Goal: Ask a question

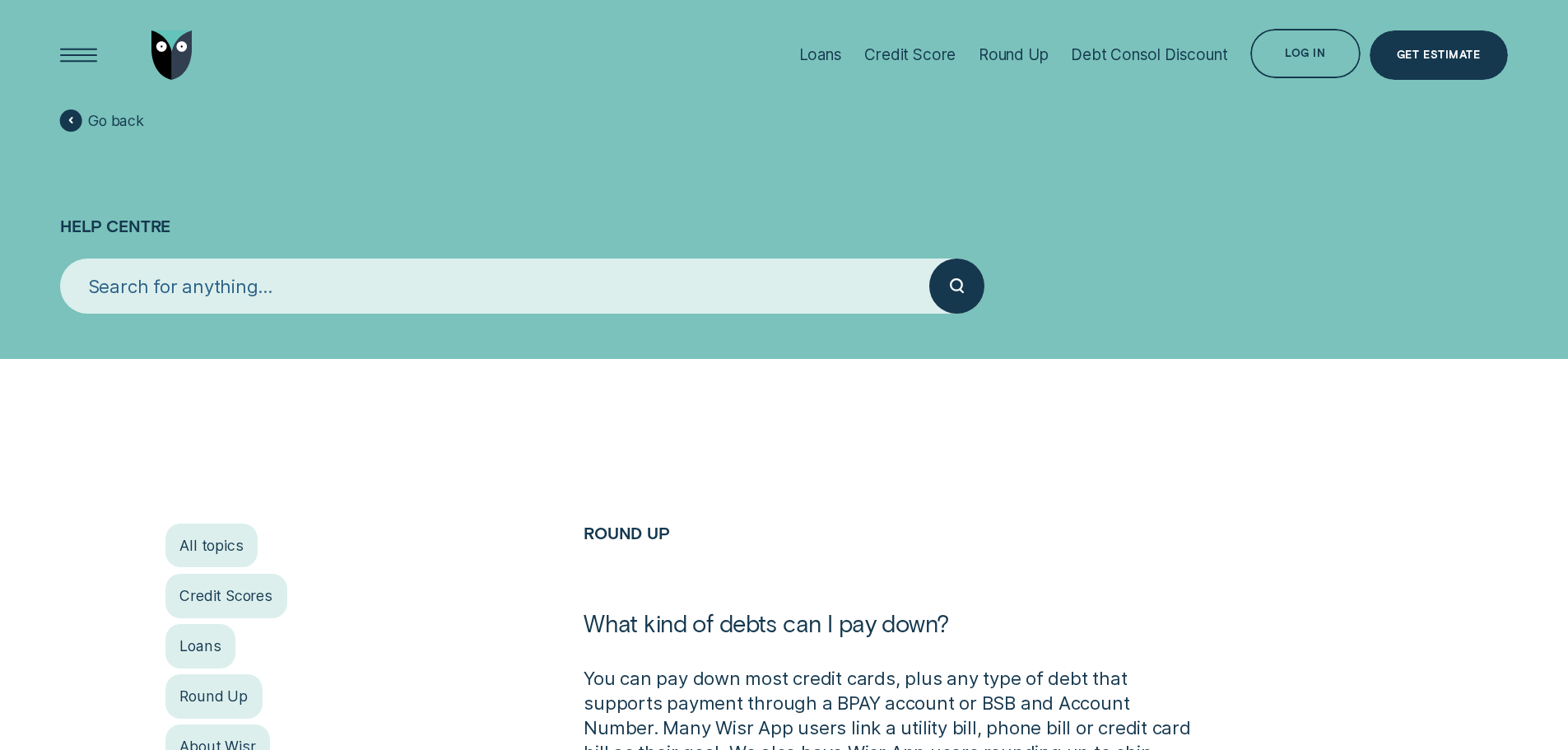
click at [194, 285] on input "search" at bounding box center [495, 285] width 870 height 55
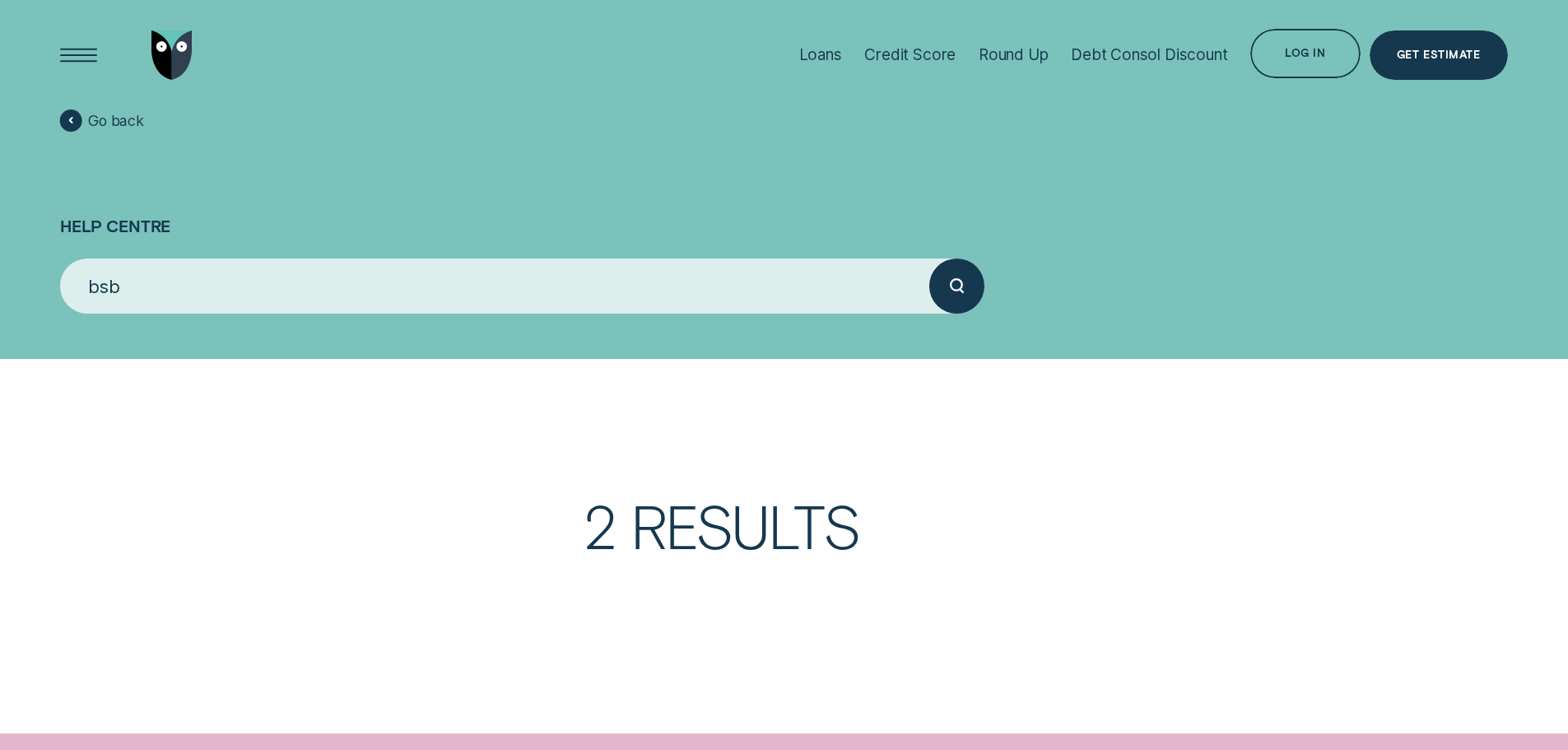
click at [929, 258] on button "submit" at bounding box center [956, 285] width 55 height 55
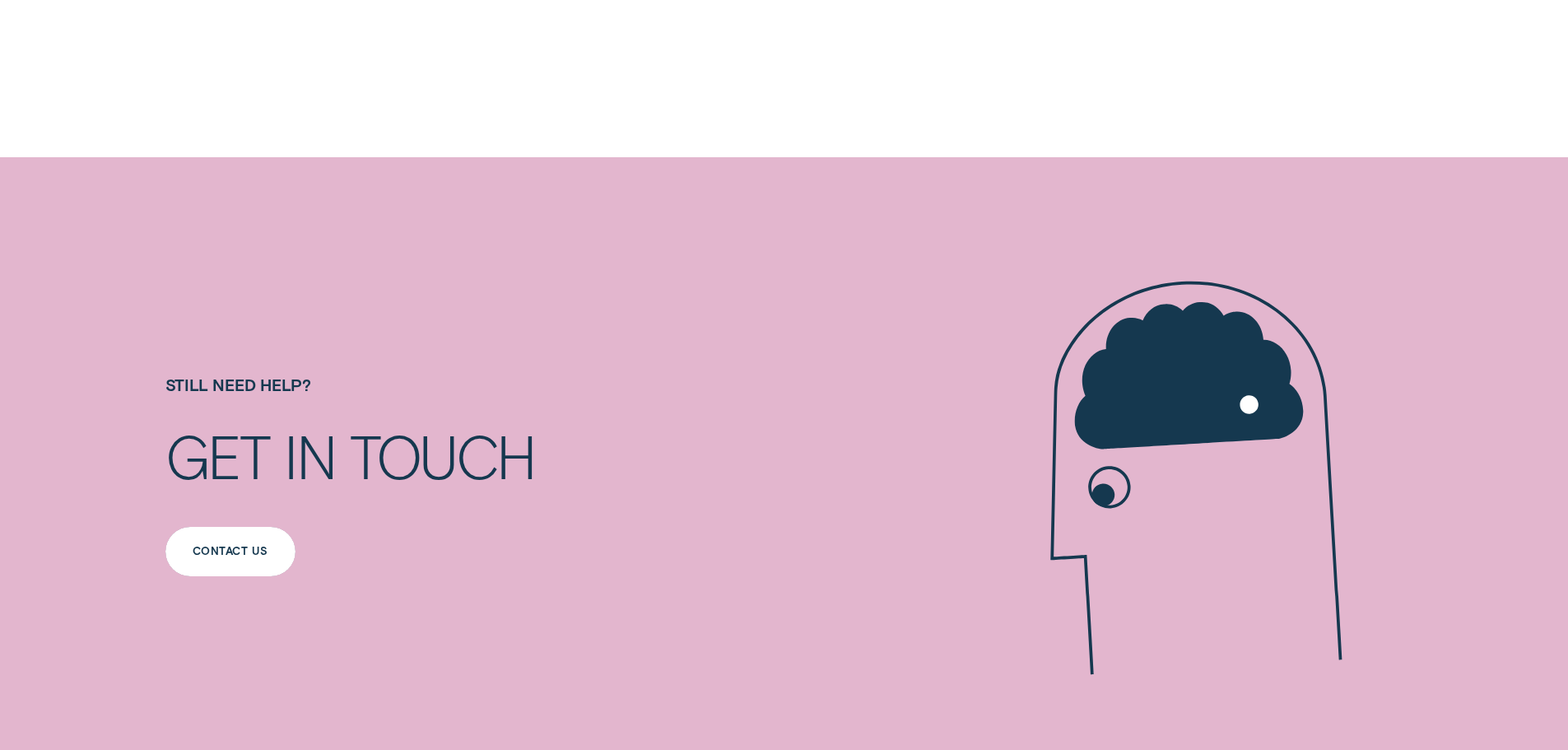
scroll to position [165, 0]
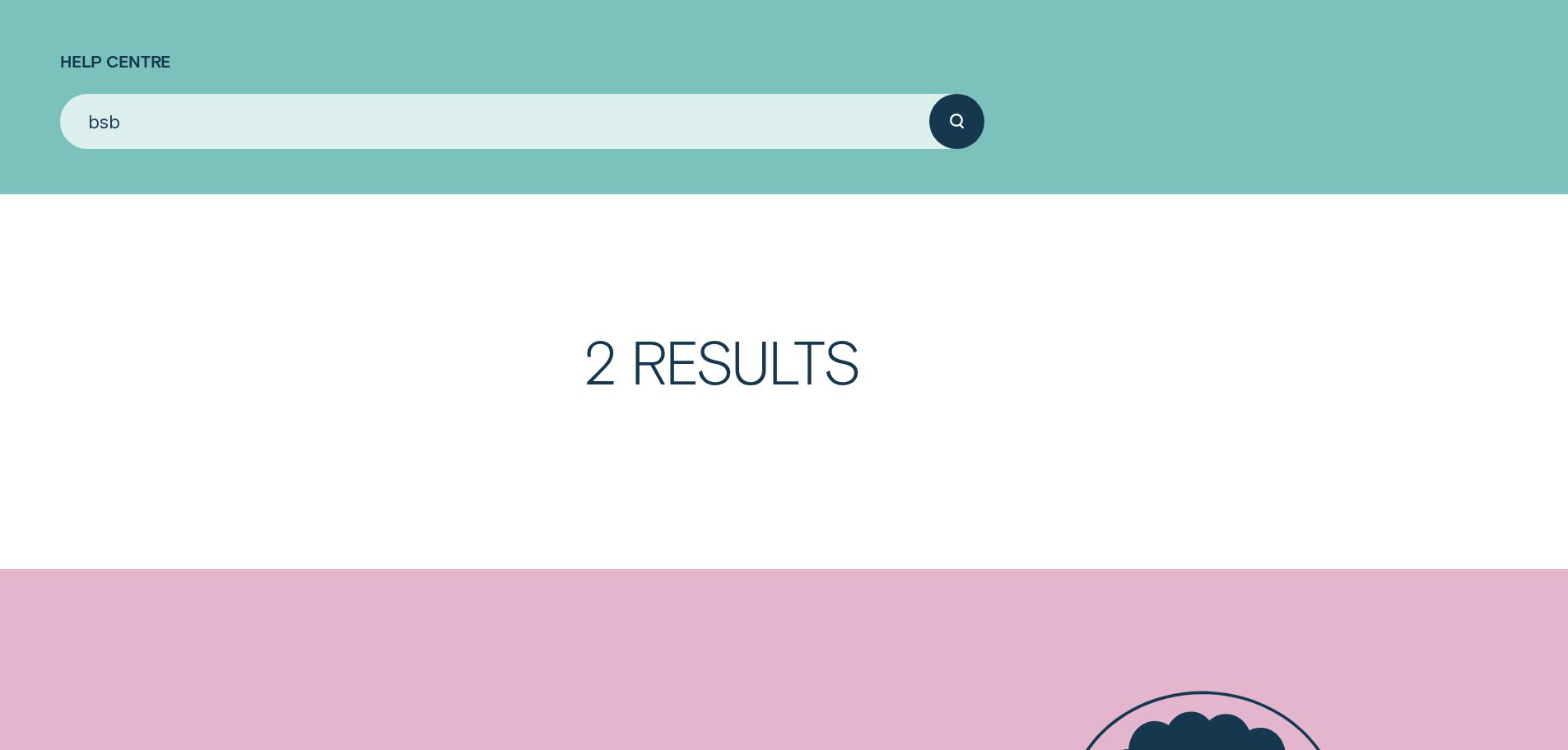
click at [951, 118] on circle "submit" at bounding box center [956, 120] width 12 height 12
click at [726, 384] on h3 "2 Results" at bounding box center [993, 382] width 819 height 100
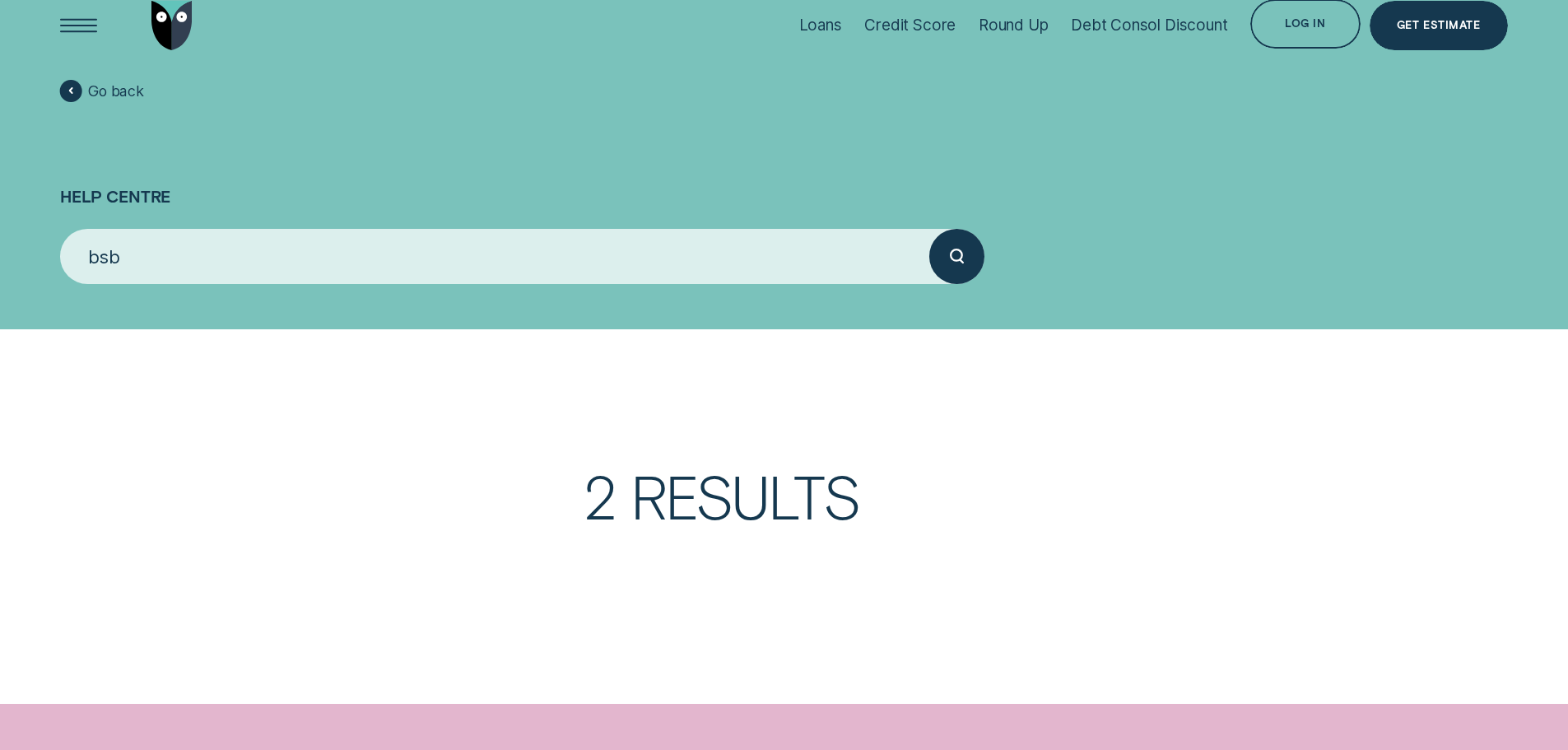
scroll to position [0, 0]
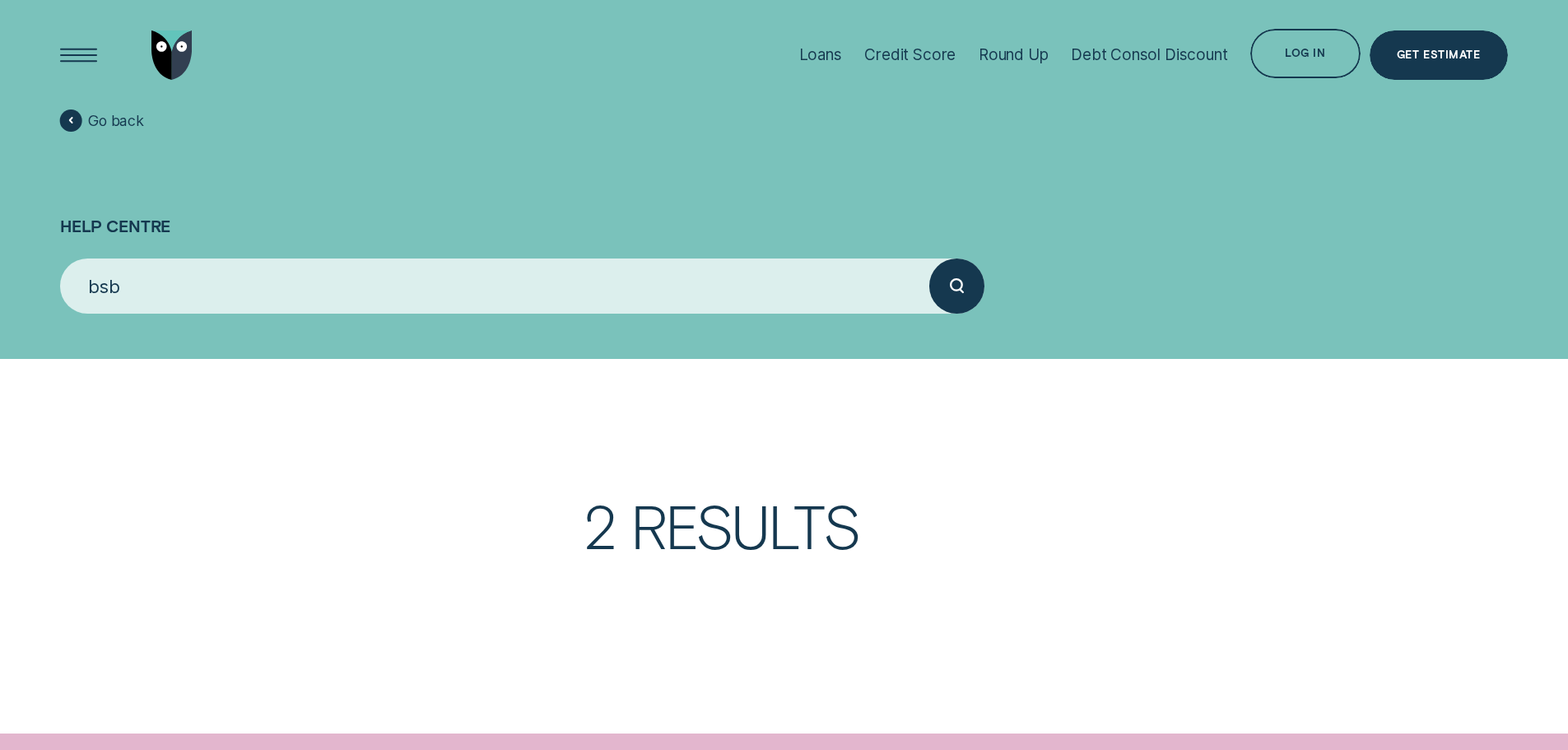
click at [951, 275] on div "submit" at bounding box center [956, 285] width 55 height 55
click at [311, 276] on input "bsb" at bounding box center [495, 285] width 870 height 55
type input "bsb"
click at [929, 258] on button "submit" at bounding box center [956, 285] width 55 height 55
click at [111, 113] on span "Go back" at bounding box center [116, 121] width 56 height 18
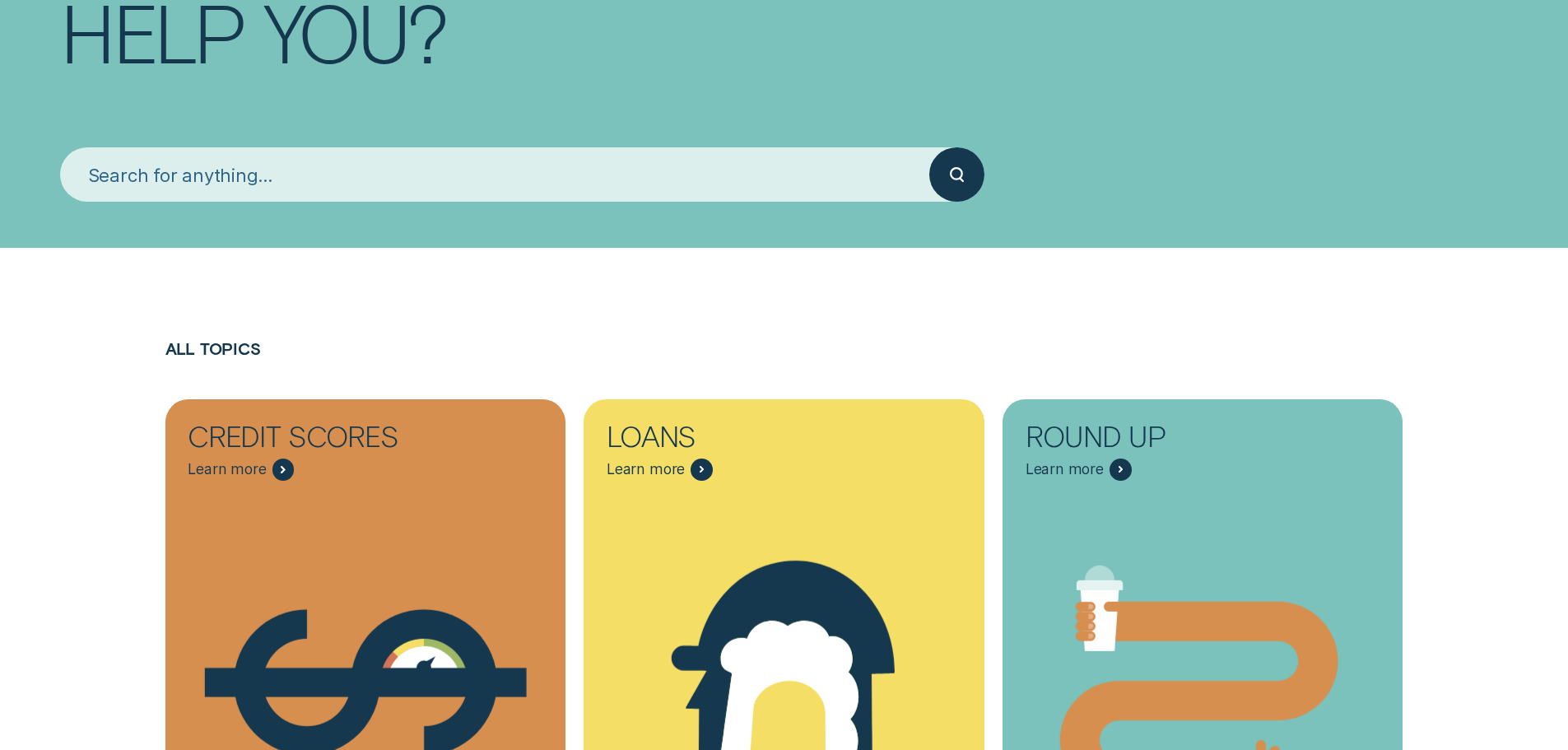
scroll to position [411, 0]
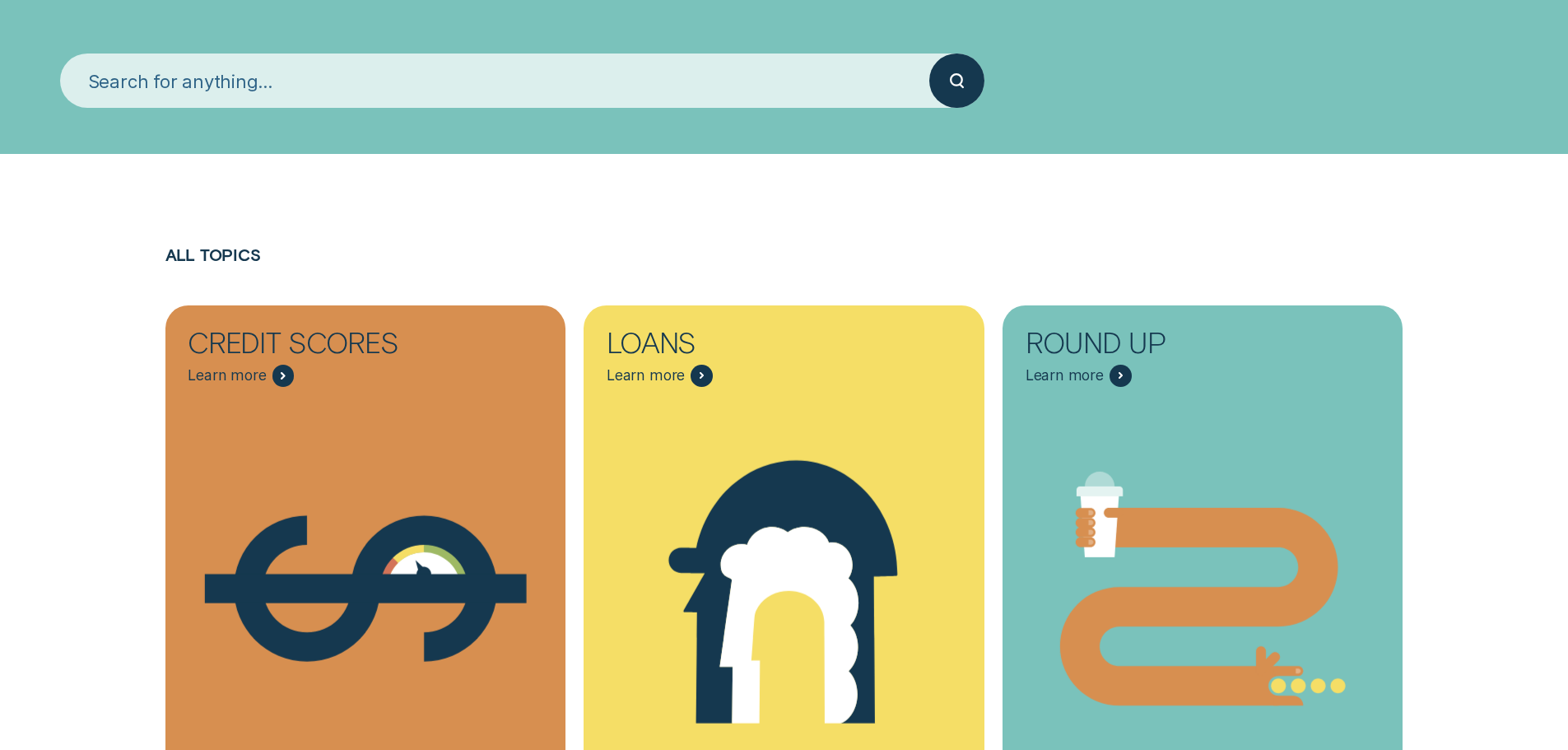
click at [246, 82] on input "search" at bounding box center [495, 80] width 870 height 55
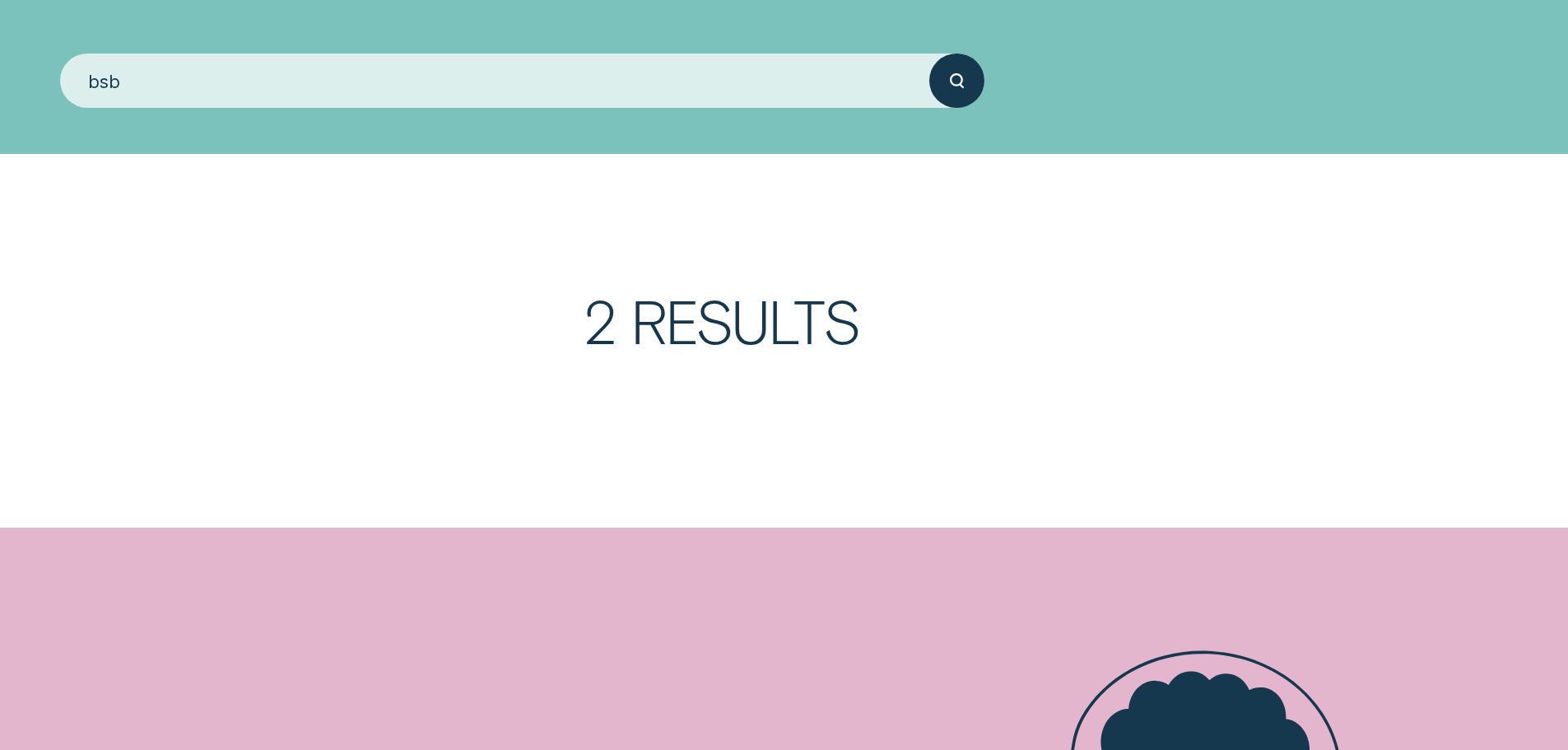
type input "bsb"
click at [929, 53] on button "submit" at bounding box center [956, 80] width 55 height 55
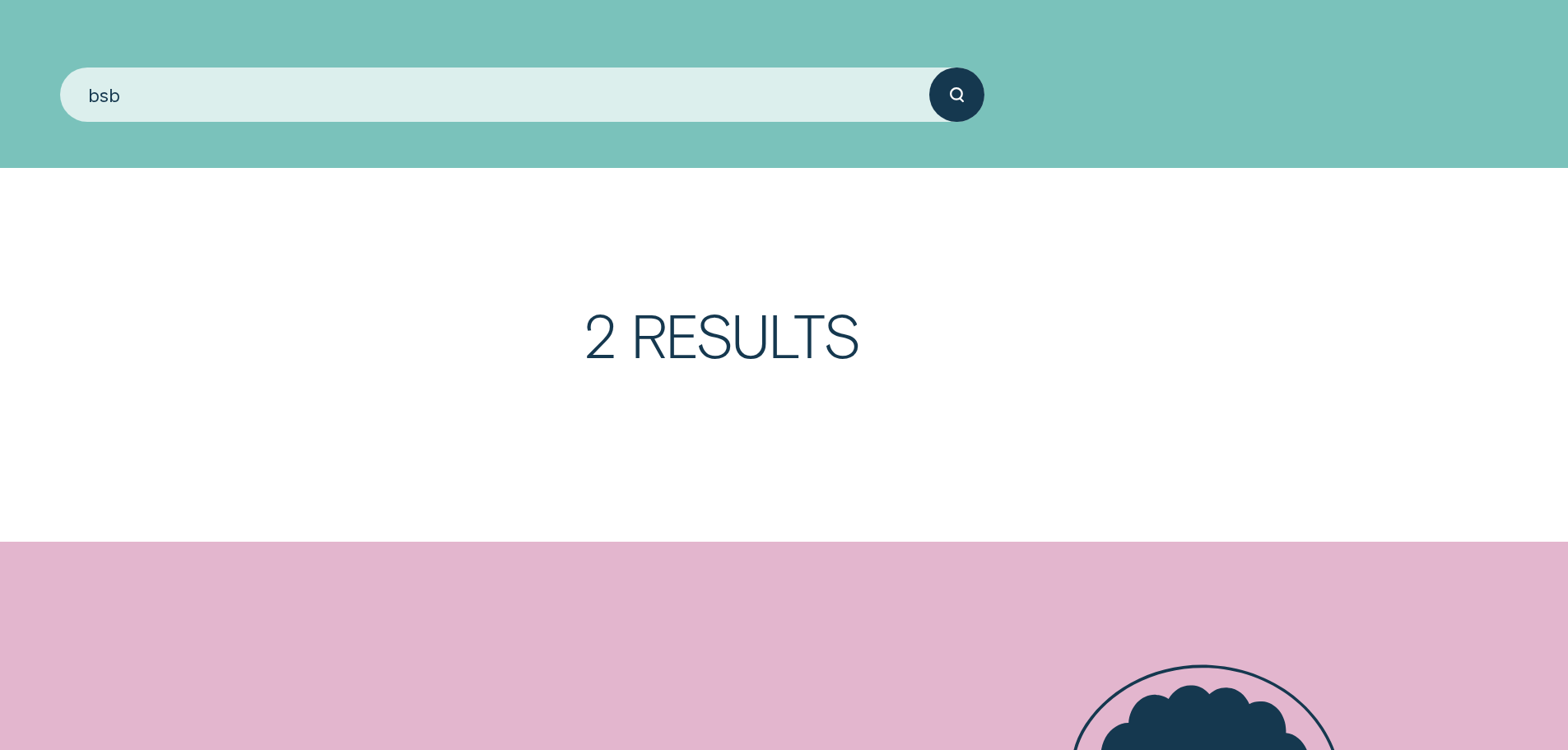
scroll to position [0, 0]
